Goal: Contribute content: Contribute content

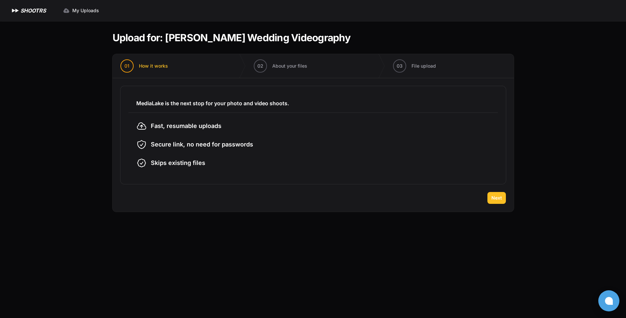
click at [493, 197] on span "Next" at bounding box center [496, 198] width 11 height 7
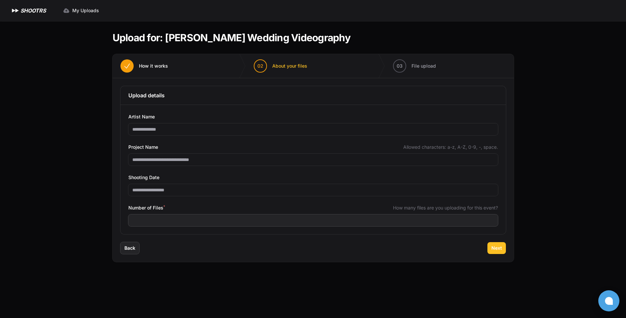
click at [494, 253] on button "Next" at bounding box center [496, 248] width 18 height 12
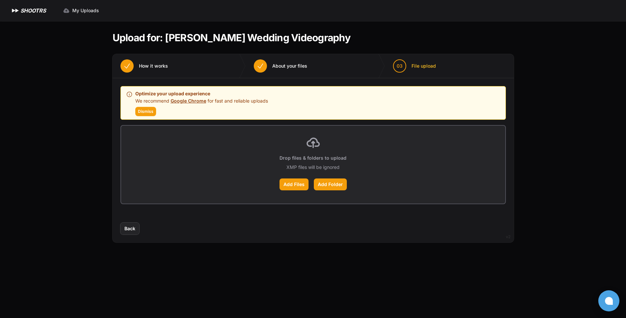
click at [303, 149] on div "Drop files & folders to upload XMP files will be ignored Add Files Add Folder" at bounding box center [313, 165] width 384 height 78
click at [141, 111] on span "Dismiss" at bounding box center [146, 111] width 16 height 5
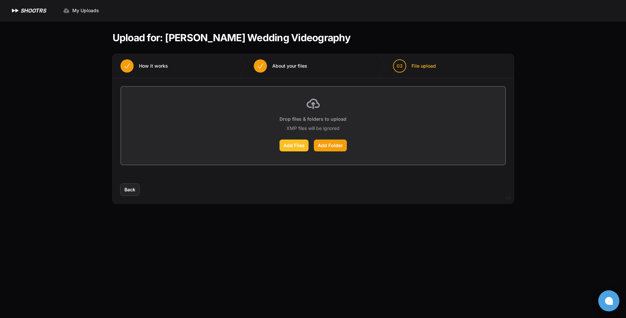
click at [298, 146] on label "Add Files" at bounding box center [293, 146] width 29 height 12
click at [0, 0] on input "Add Files" at bounding box center [0, 0] width 0 height 0
click at [260, 66] on icon "button" at bounding box center [260, 66] width 8 height 8
click at [127, 191] on span "Back" at bounding box center [129, 189] width 11 height 7
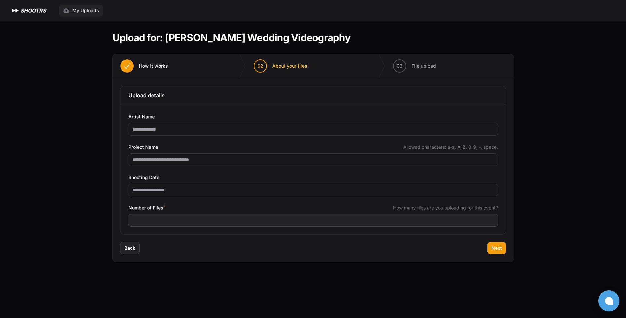
click at [87, 11] on span "My Uploads" at bounding box center [85, 10] width 27 height 7
